Goal: Task Accomplishment & Management: Manage account settings

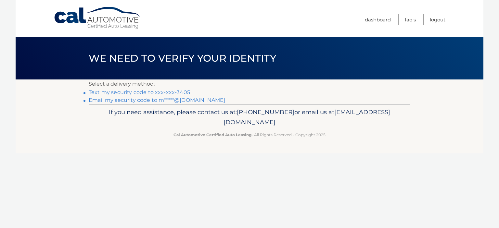
click at [120, 91] on link "Text my security code to xxx-xxx-3405" at bounding box center [139, 92] width 101 height 6
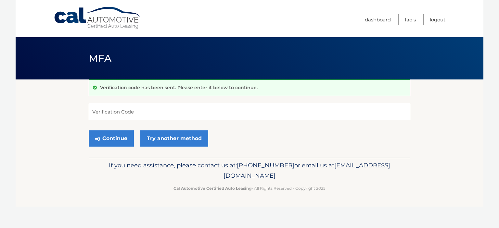
click at [124, 111] on input "Verification Code" at bounding box center [250, 112] width 322 height 16
type input "904830"
click at [113, 143] on button "Continue" at bounding box center [111, 139] width 45 height 16
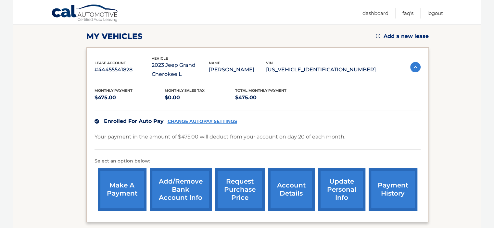
scroll to position [19, 0]
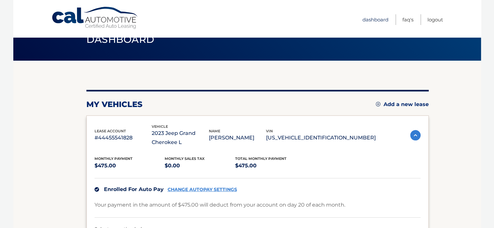
click at [372, 22] on link "Dashboard" at bounding box center [375, 19] width 26 height 11
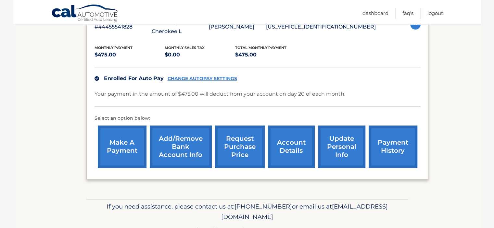
scroll to position [149, 0]
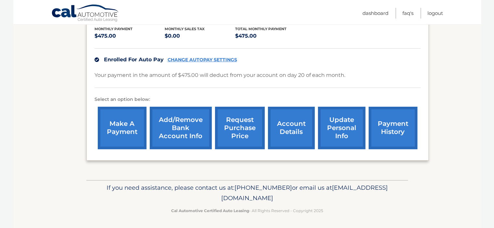
click at [300, 134] on link "account details" at bounding box center [291, 128] width 47 height 43
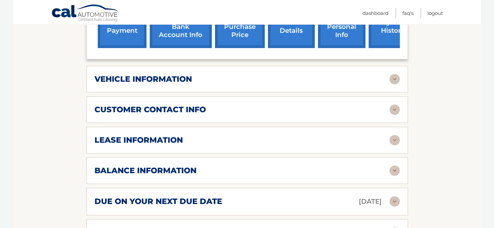
scroll to position [260, 0]
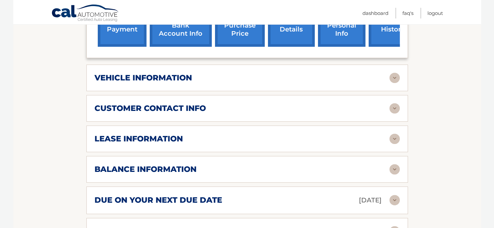
click at [396, 80] on img at bounding box center [394, 78] width 10 height 10
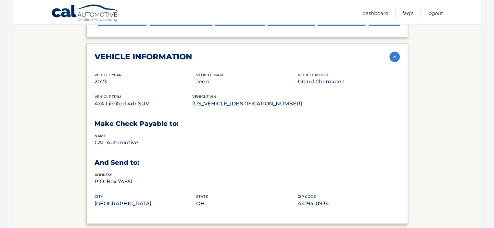
scroll to position [292, 0]
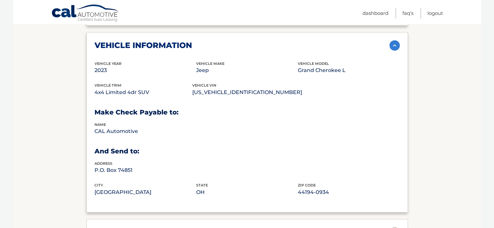
click at [397, 45] on img at bounding box center [394, 45] width 10 height 10
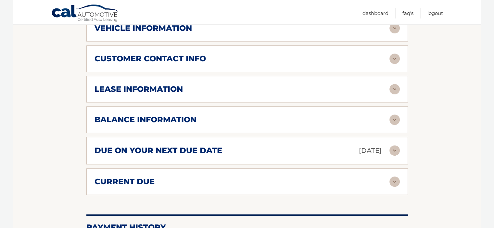
scroll to position [325, 0]
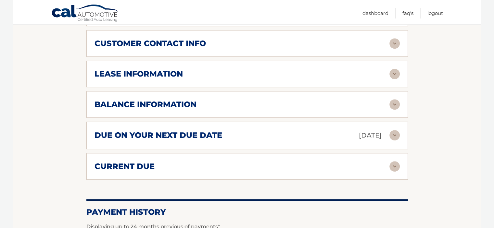
click at [391, 70] on img at bounding box center [394, 74] width 10 height 10
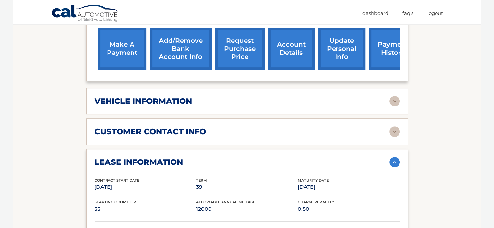
scroll to position [260, 0]
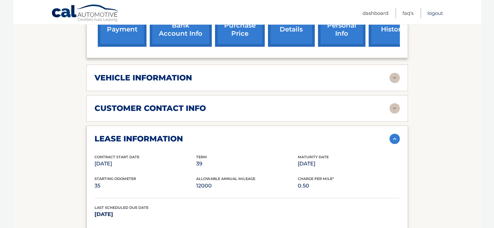
click at [438, 18] on link "Logout" at bounding box center [435, 13] width 16 height 11
